Goal: Information Seeking & Learning: Learn about a topic

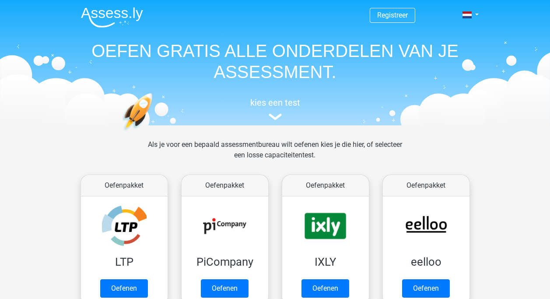
scroll to position [339, 0]
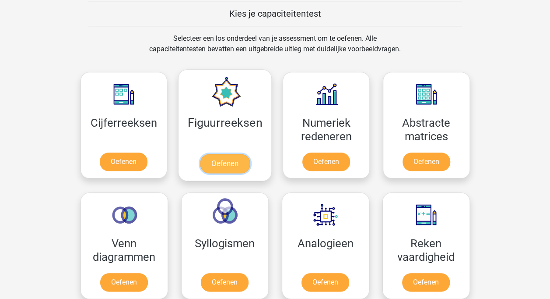
click at [214, 162] on link "Oefenen" at bounding box center [225, 163] width 50 height 19
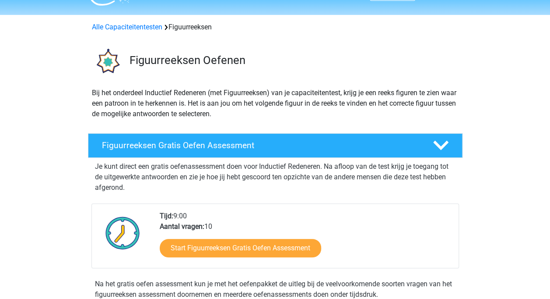
scroll to position [28, 0]
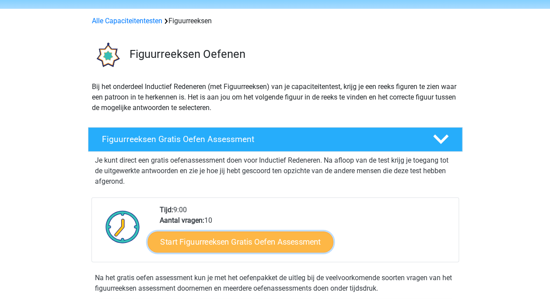
click at [277, 244] on link "Start Figuurreeksen Gratis Oefen Assessment" at bounding box center [241, 241] width 186 height 21
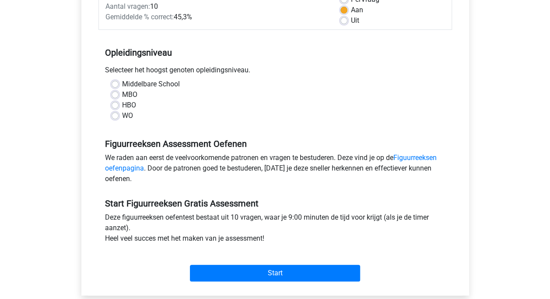
scroll to position [141, 0]
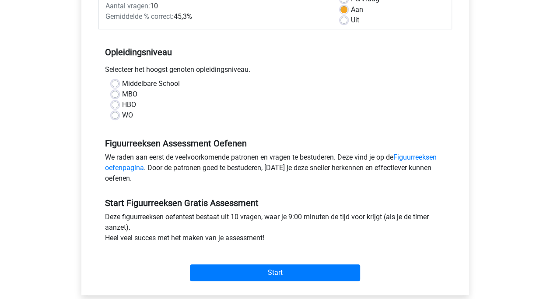
click at [122, 113] on label "WO" at bounding box center [127, 115] width 11 height 11
click at [113, 113] on input "WO" at bounding box center [115, 114] width 7 height 9
radio input "true"
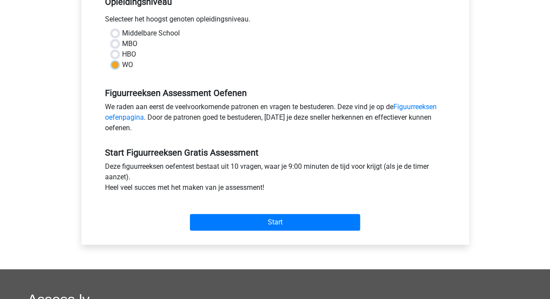
scroll to position [192, 0]
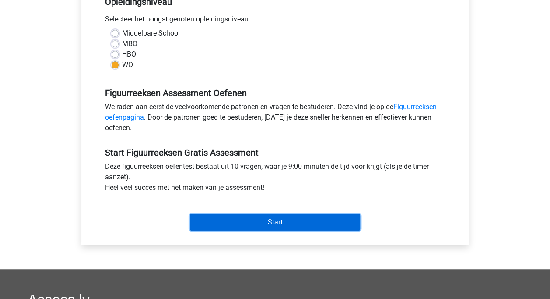
click at [238, 222] on input "Start" at bounding box center [275, 222] width 170 height 17
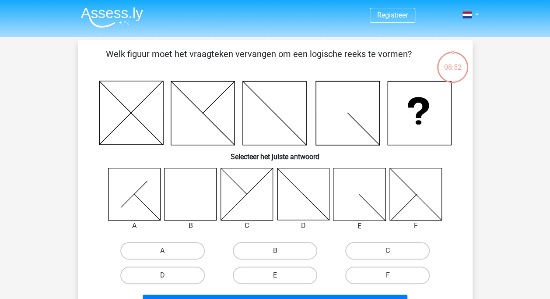
click at [187, 182] on icon at bounding box center [191, 194] width 52 height 52
click at [292, 252] on label "B" at bounding box center [275, 251] width 84 height 18
click at [281, 252] on input "B" at bounding box center [278, 253] width 6 height 6
radio input "true"
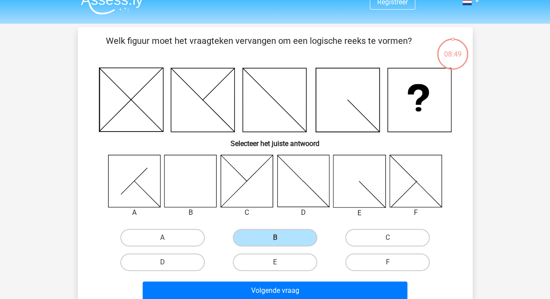
scroll to position [22, 0]
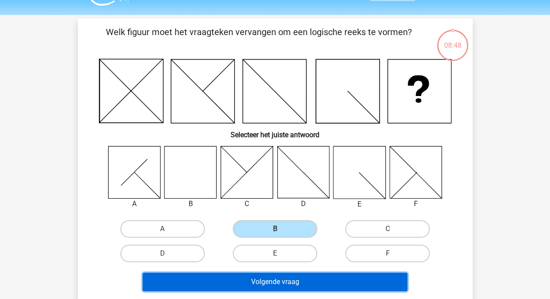
click at [373, 277] on button "Volgende vraag" at bounding box center [275, 281] width 265 height 18
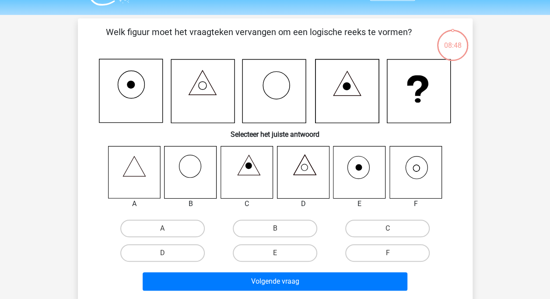
scroll to position [40, 0]
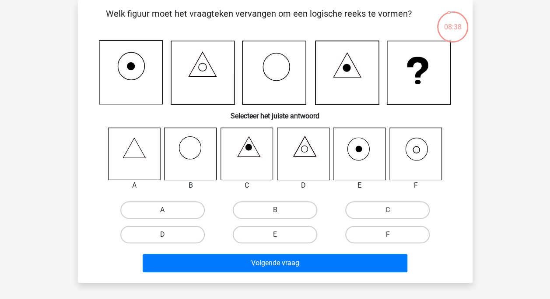
click at [353, 235] on label "F" at bounding box center [387, 234] width 84 height 18
click at [388, 235] on input "F" at bounding box center [391, 237] width 6 height 6
radio input "true"
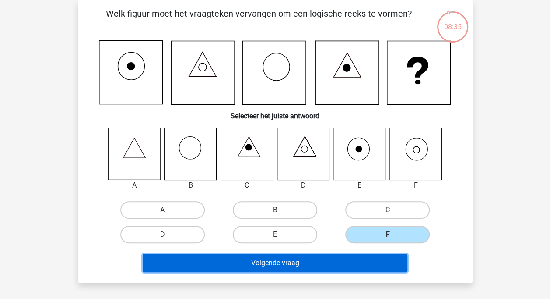
click at [377, 264] on button "Volgende vraag" at bounding box center [275, 262] width 265 height 18
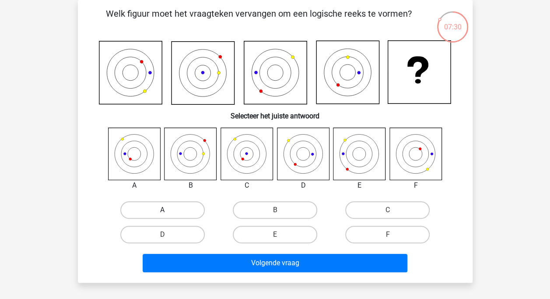
click at [167, 204] on label "A" at bounding box center [162, 210] width 84 height 18
click at [167, 210] on input "A" at bounding box center [165, 213] width 6 height 6
radio input "true"
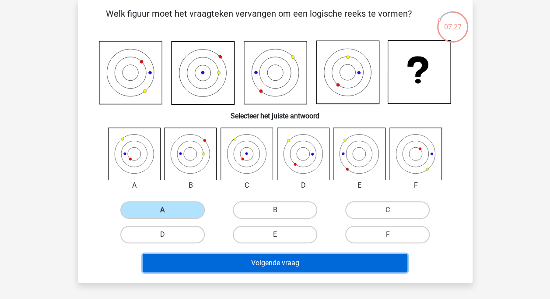
click at [197, 262] on button "Volgende vraag" at bounding box center [275, 262] width 265 height 18
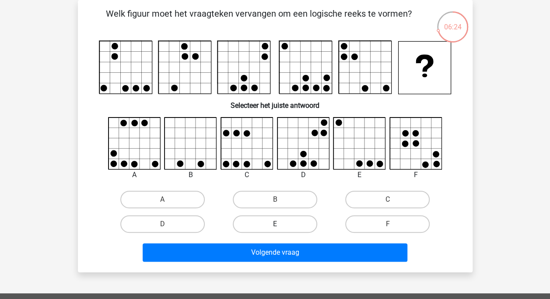
click at [270, 227] on label "E" at bounding box center [275, 224] width 84 height 18
click at [275, 227] on input "E" at bounding box center [278, 227] width 6 height 6
radio input "true"
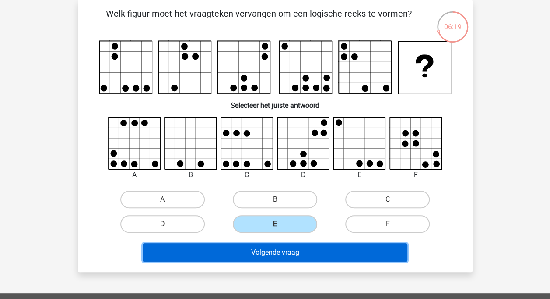
click at [271, 256] on button "Volgende vraag" at bounding box center [275, 252] width 265 height 18
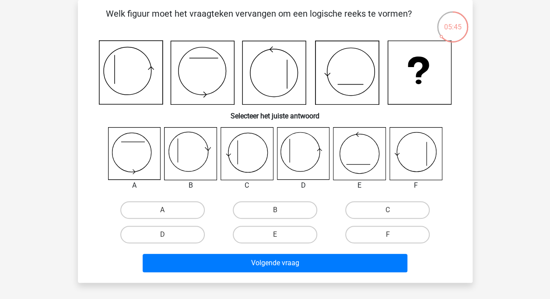
click at [255, 144] on icon at bounding box center [247, 153] width 52 height 52
click at [369, 210] on label "C" at bounding box center [387, 210] width 84 height 18
click at [388, 210] on input "C" at bounding box center [391, 213] width 6 height 6
radio input "true"
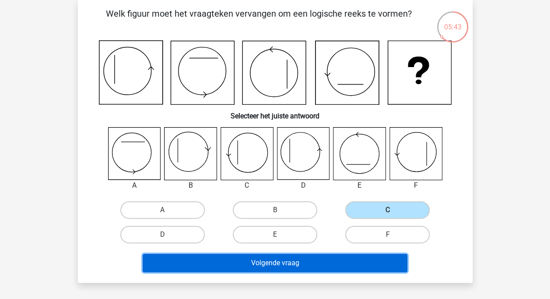
click at [343, 265] on button "Volgende vraag" at bounding box center [275, 262] width 265 height 18
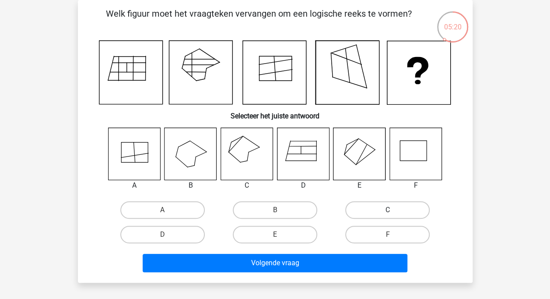
click at [374, 208] on label "C" at bounding box center [387, 210] width 84 height 18
click at [388, 210] on input "C" at bounding box center [391, 213] width 6 height 6
radio input "true"
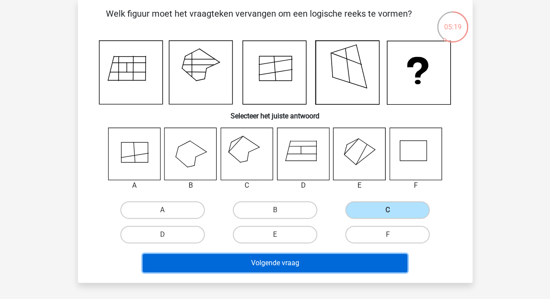
click at [335, 260] on button "Volgende vraag" at bounding box center [275, 262] width 265 height 18
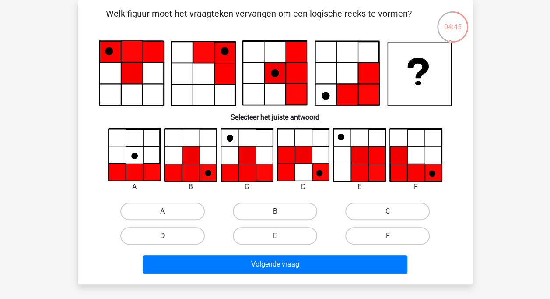
click at [275, 203] on label "B" at bounding box center [275, 211] width 84 height 18
click at [275, 211] on input "B" at bounding box center [278, 214] width 6 height 6
radio input "true"
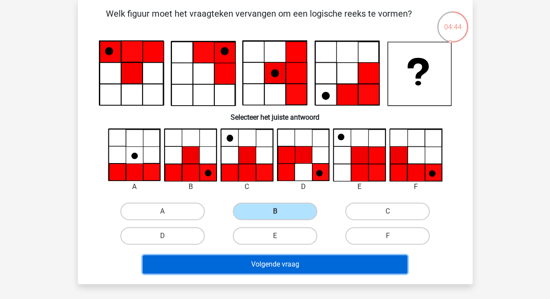
click at [306, 263] on button "Volgende vraag" at bounding box center [275, 264] width 265 height 18
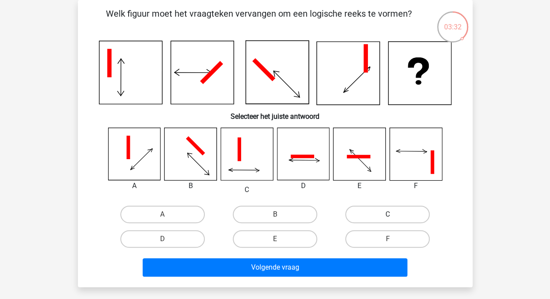
click at [379, 213] on label "C" at bounding box center [387, 214] width 84 height 18
click at [388, 214] on input "C" at bounding box center [391, 217] width 6 height 6
radio input "true"
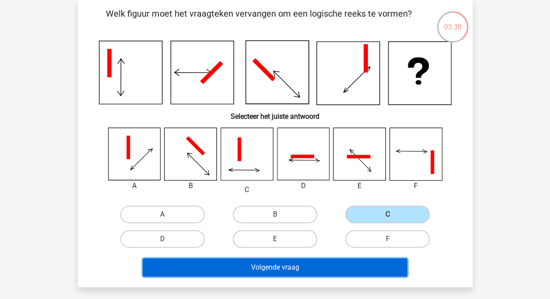
click at [350, 266] on button "Volgende vraag" at bounding box center [275, 267] width 265 height 18
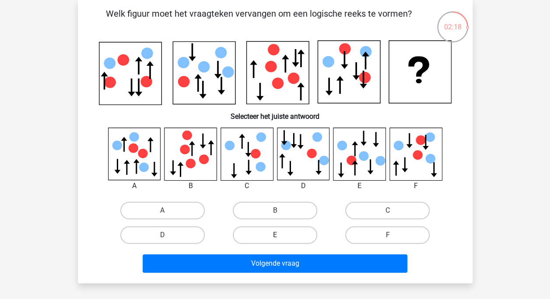
click at [280, 233] on label "E" at bounding box center [275, 235] width 84 height 18
click at [280, 235] on input "E" at bounding box center [278, 238] width 6 height 6
radio input "true"
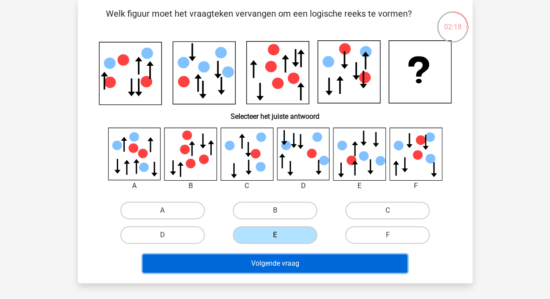
click at [278, 271] on button "Volgende vraag" at bounding box center [275, 263] width 265 height 18
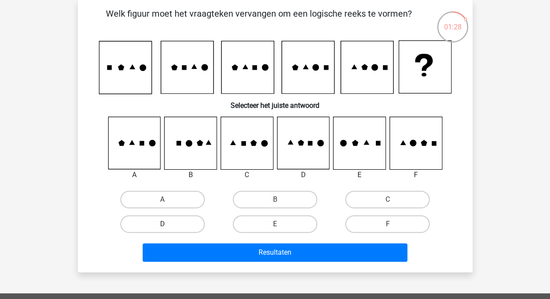
click at [162, 220] on label "D" at bounding box center [162, 224] width 84 height 18
click at [162, 224] on input "D" at bounding box center [165, 227] width 6 height 6
radio input "true"
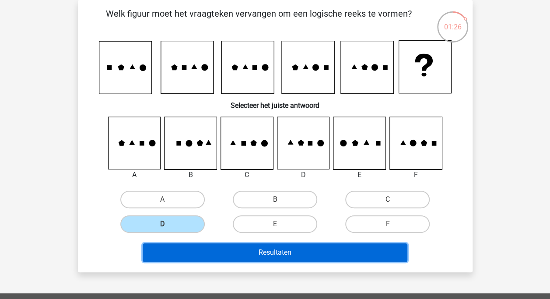
click at [207, 248] on button "Resultaten" at bounding box center [275, 252] width 265 height 18
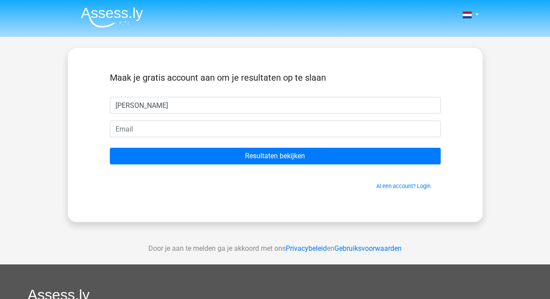
type input "[PERSON_NAME]"
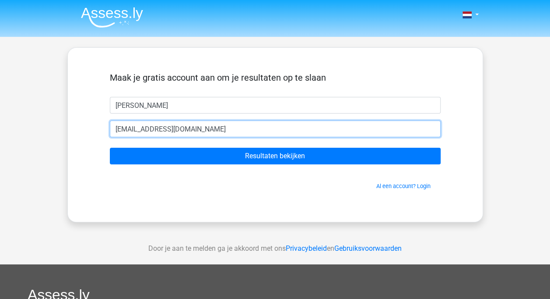
type input "[PERSON_NAME][EMAIL_ADDRESS][DOMAIN_NAME]"
click at [110, 148] on input "Resultaten bekijken" at bounding box center [275, 156] width 331 height 17
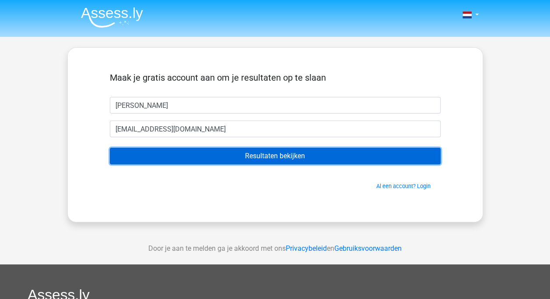
click at [177, 151] on input "Resultaten bekijken" at bounding box center [275, 156] width 331 height 17
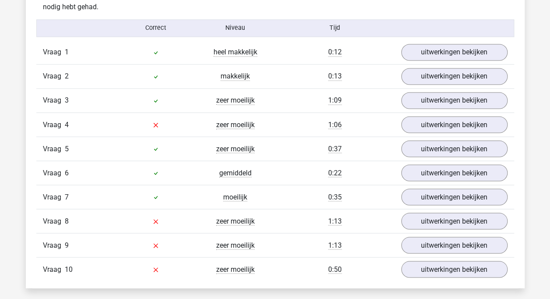
scroll to position [715, 0]
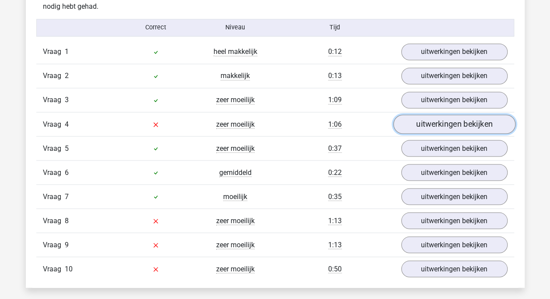
click at [421, 120] on link "uitwerkingen bekijken" at bounding box center [454, 123] width 122 height 19
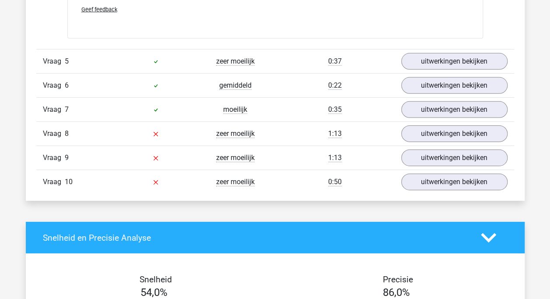
scroll to position [1323, 0]
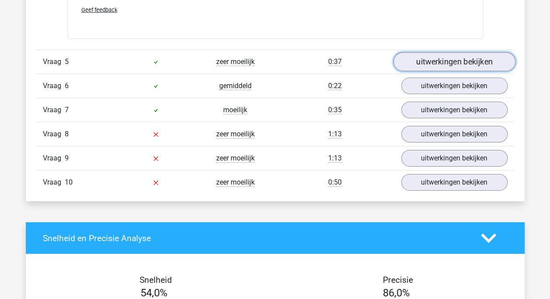
click at [433, 59] on link "uitwerkingen bekijken" at bounding box center [454, 62] width 122 height 19
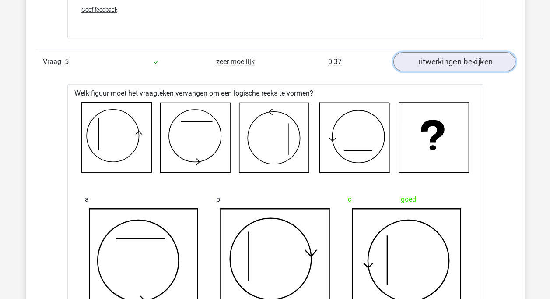
click at [433, 59] on link "uitwerkingen bekijken" at bounding box center [454, 62] width 122 height 19
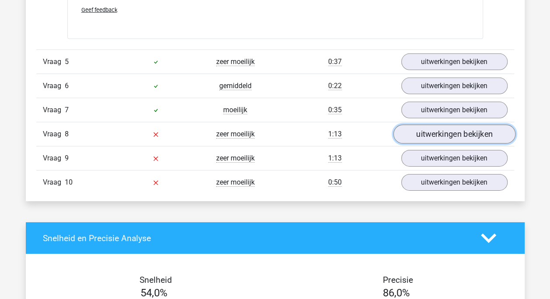
click at [447, 127] on link "uitwerkingen bekijken" at bounding box center [454, 134] width 122 height 19
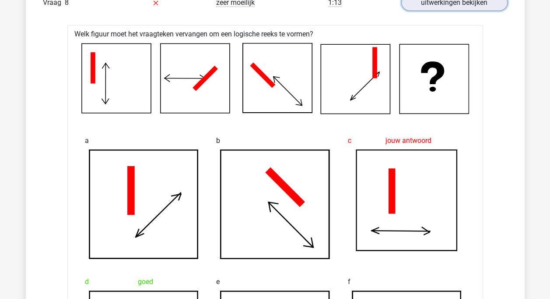
scroll to position [1446, 0]
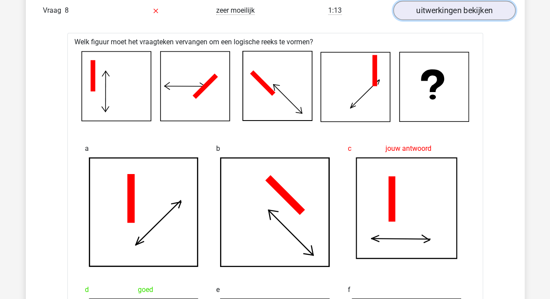
click at [501, 5] on link "uitwerkingen bekijken" at bounding box center [454, 10] width 122 height 19
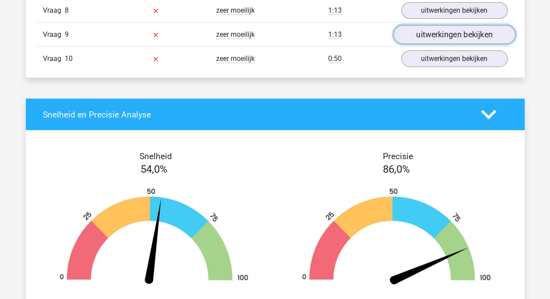
click at [473, 32] on link "uitwerkingen bekijken" at bounding box center [454, 34] width 122 height 19
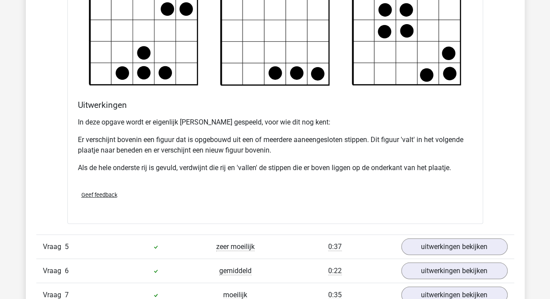
scroll to position [1130, 0]
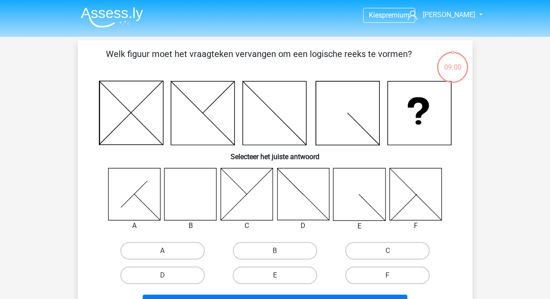
scroll to position [40, 0]
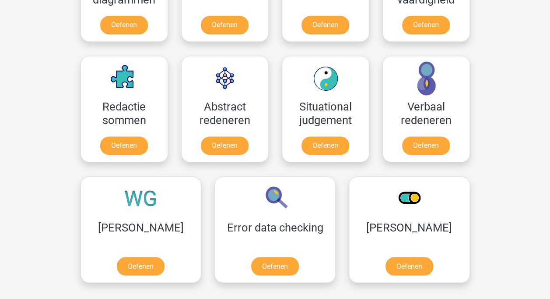
scroll to position [596, 0]
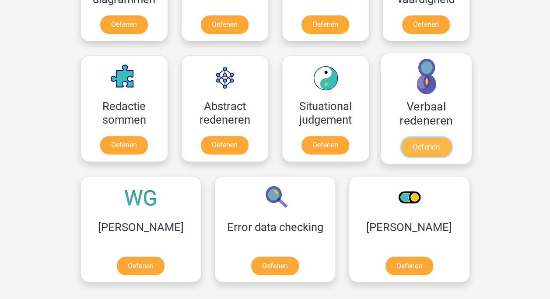
click at [422, 144] on link "Oefenen" at bounding box center [426, 146] width 50 height 19
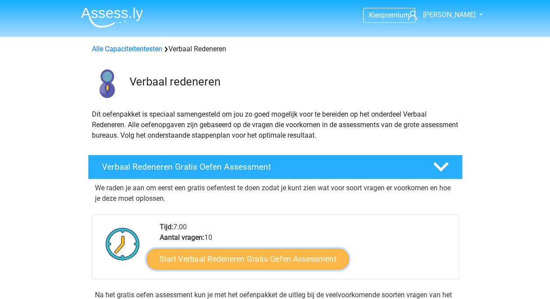
click at [194, 254] on link "Start Verbaal Redeneren Gratis Oefen Assessment" at bounding box center [248, 258] width 202 height 21
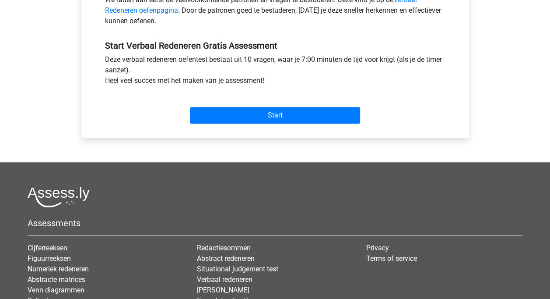
scroll to position [299, 0]
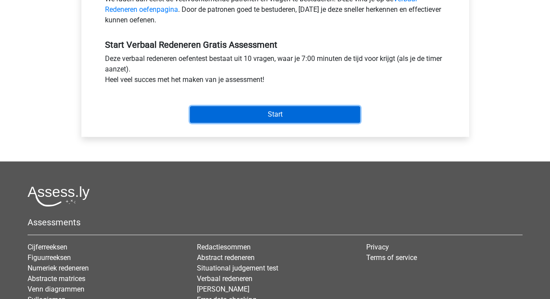
click at [303, 112] on input "Start" at bounding box center [275, 114] width 170 height 17
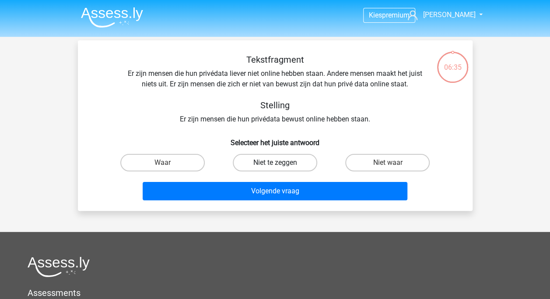
click at [286, 160] on label "Niet te zeggen" at bounding box center [275, 163] width 84 height 18
click at [281, 162] on input "Niet te zeggen" at bounding box center [278, 165] width 6 height 6
radio input "true"
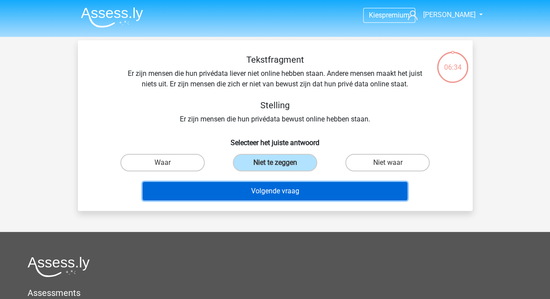
click at [290, 193] on button "Volgende vraag" at bounding box center [275, 191] width 265 height 18
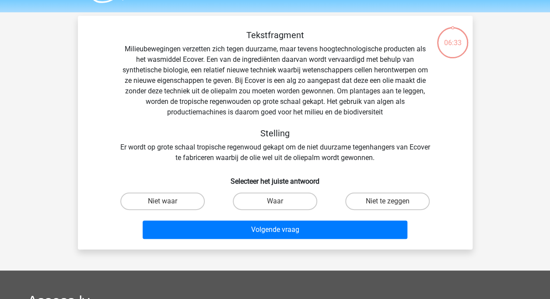
scroll to position [40, 0]
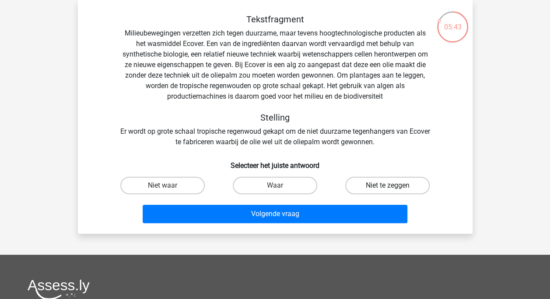
click at [354, 187] on label "Niet te zeggen" at bounding box center [387, 185] width 84 height 18
click at [388, 187] on input "Niet te zeggen" at bounding box center [391, 188] width 6 height 6
radio input "true"
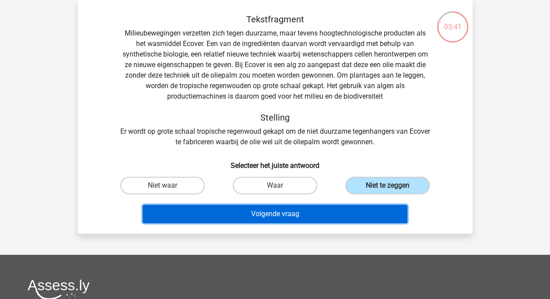
click at [354, 213] on button "Volgende vraag" at bounding box center [275, 213] width 265 height 18
